Goal: Navigation & Orientation: Find specific page/section

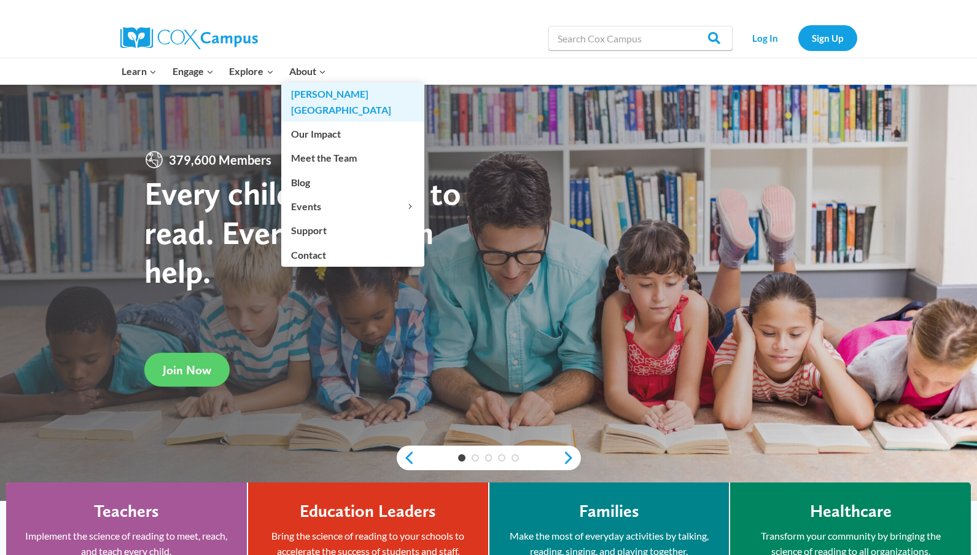
click at [311, 95] on link "[PERSON_NAME][GEOGRAPHIC_DATA]" at bounding box center [352, 101] width 143 height 39
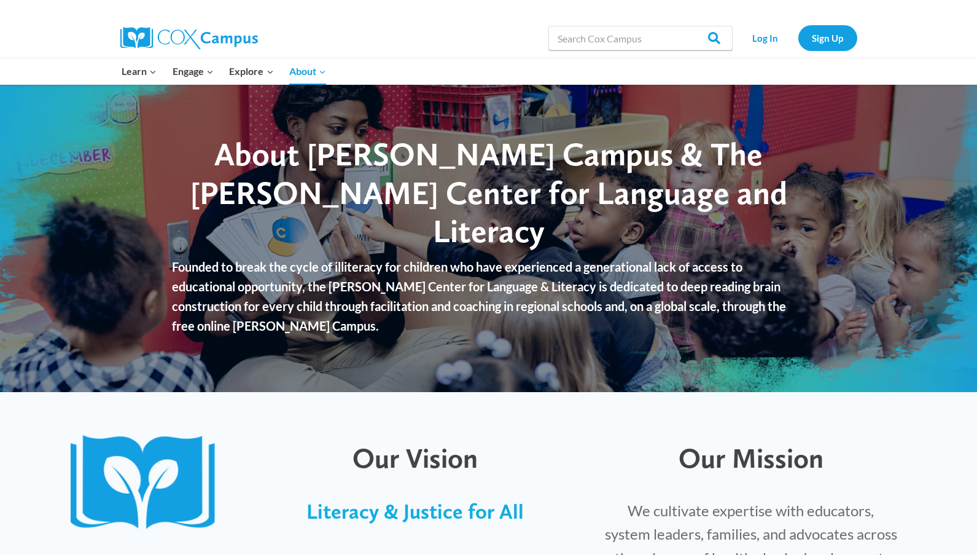
click at [163, 42] on img at bounding box center [189, 38] width 138 height 22
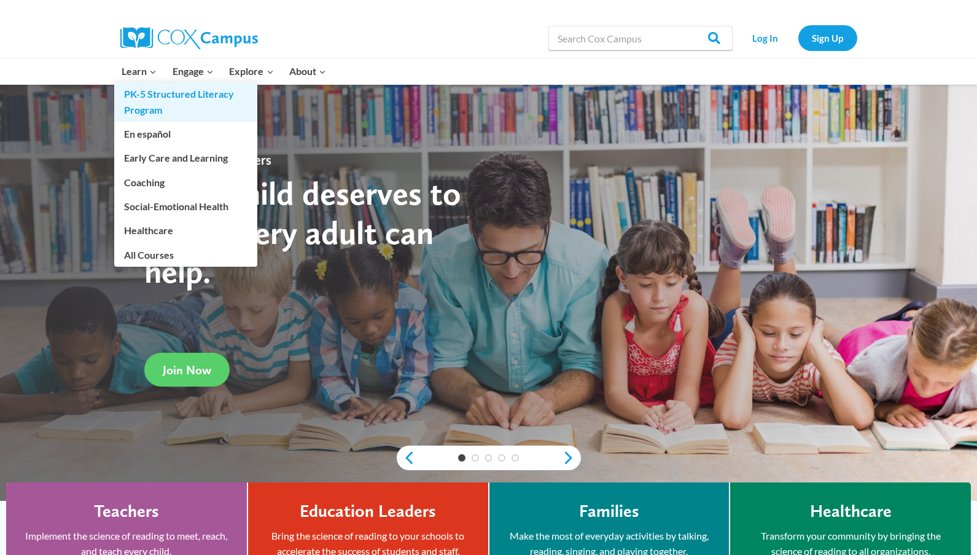
click at [136, 93] on link "PK-5 Structured Literacy Program" at bounding box center [185, 101] width 143 height 39
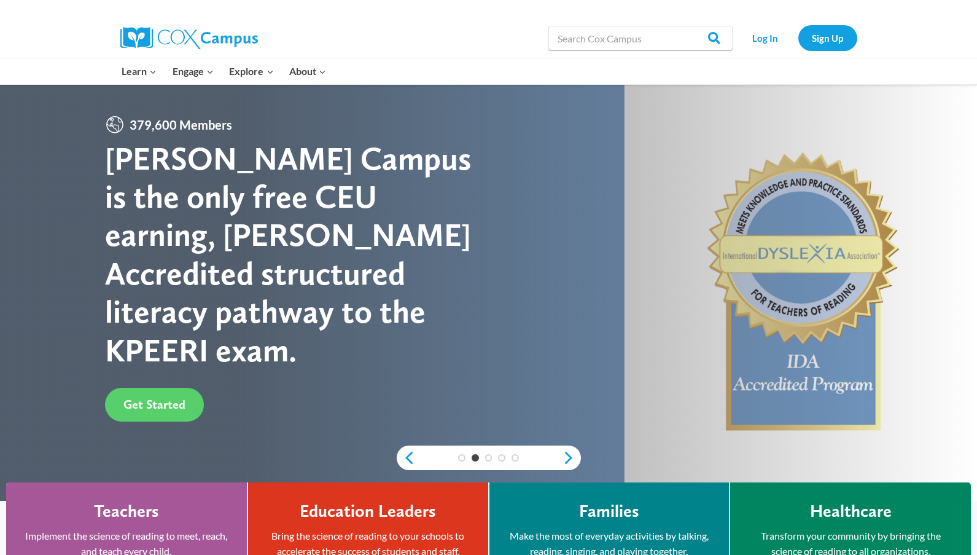
click at [82, 53] on div "Search in https://coxcampus.org/ Search Search Log In Sign Up" at bounding box center [488, 38] width 977 height 40
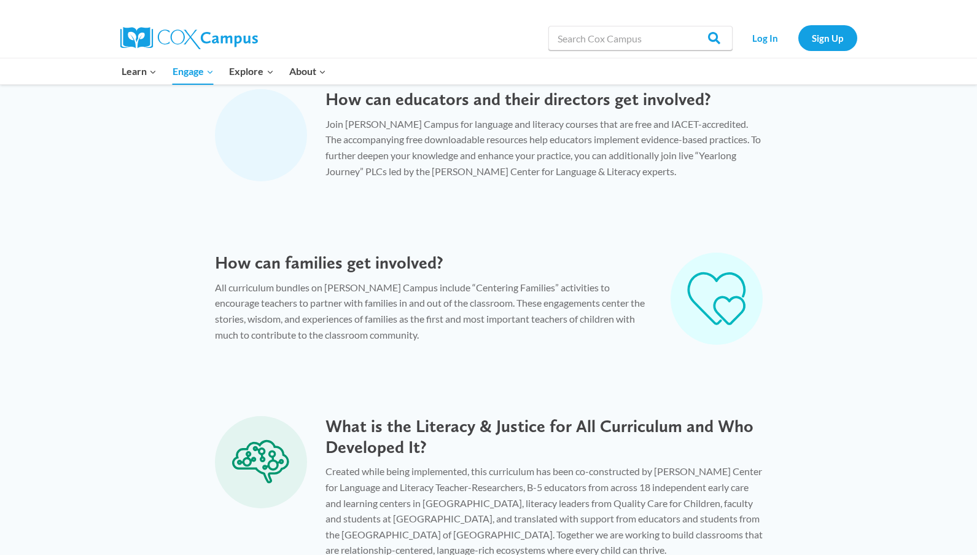
scroll to position [676, 0]
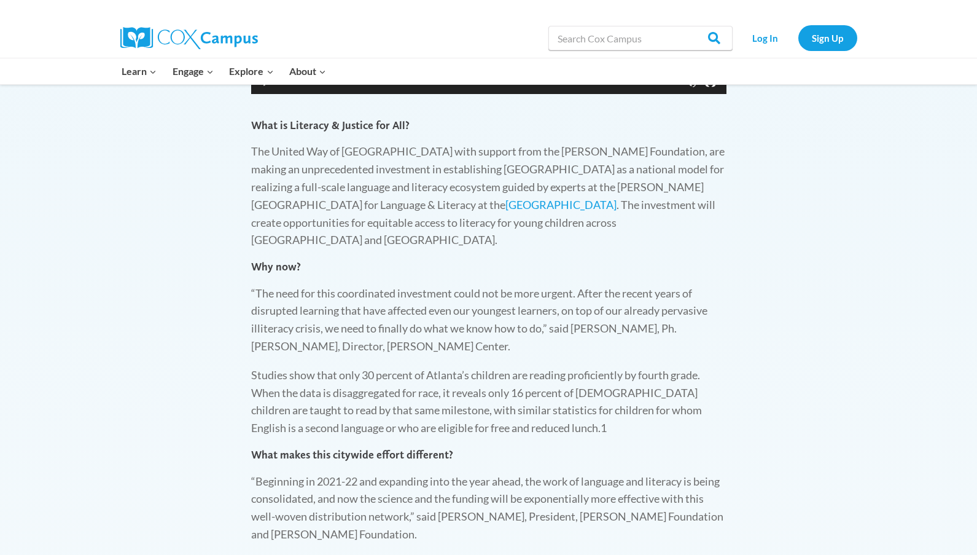
scroll to position [922, 0]
